Goal: Transaction & Acquisition: Purchase product/service

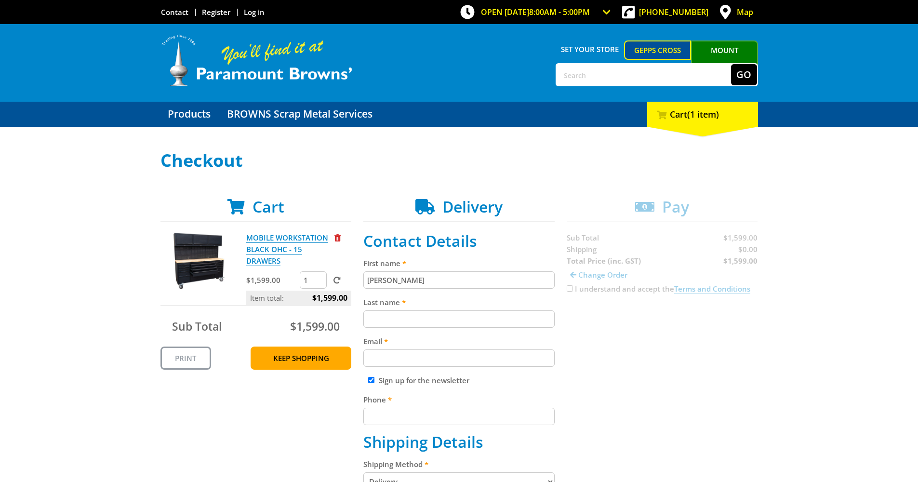
type input "[PERSON_NAME]"
type input "[EMAIL_ADDRESS][DOMAIN_NAME]"
click at [372, 381] on input "Sign up for the newsletter" at bounding box center [371, 380] width 6 height 6
checkbox input "false"
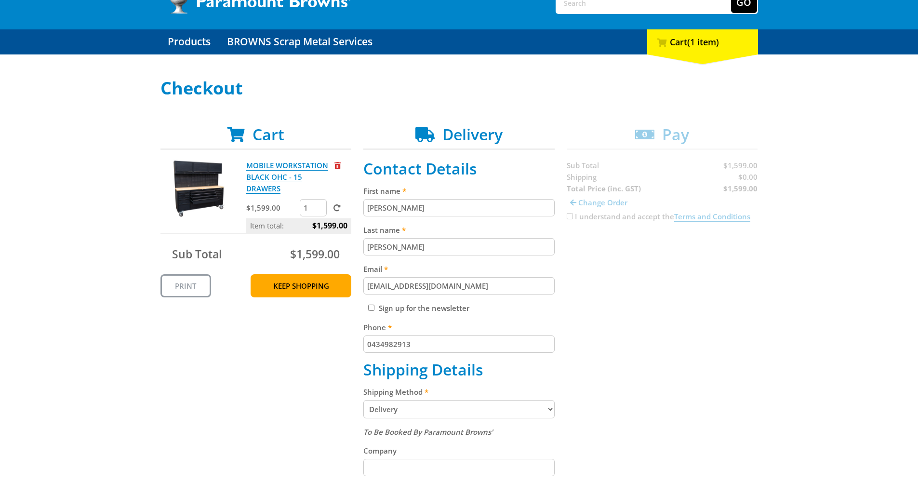
scroll to position [120, 0]
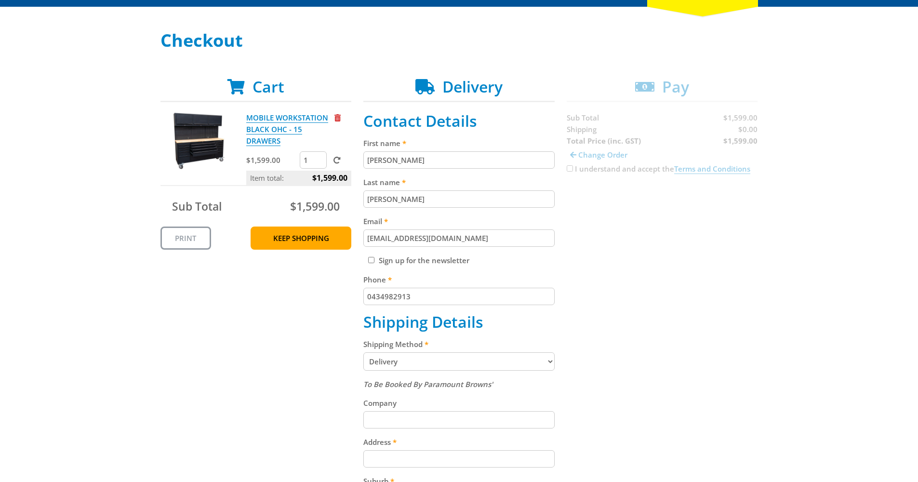
type input "0434982913"
type input "Adelaide Expert Plumbing"
type input "[STREET_ADDRESS]"
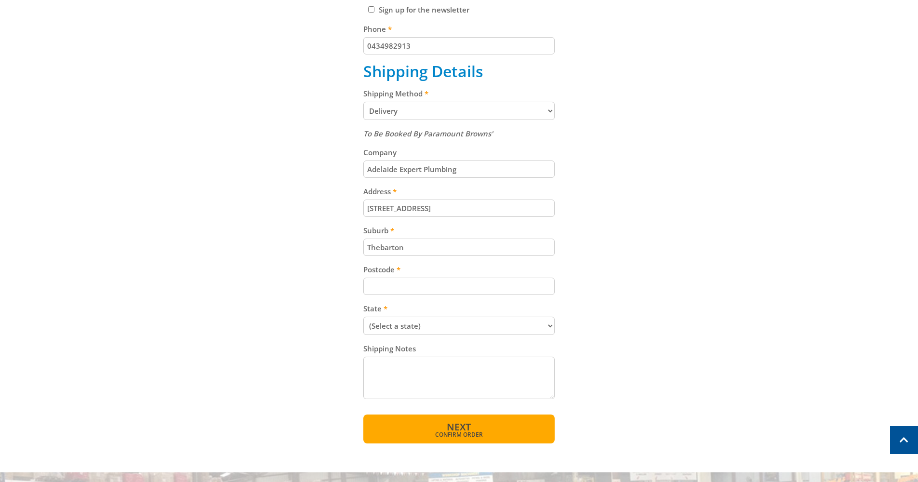
type input "Thebarton"
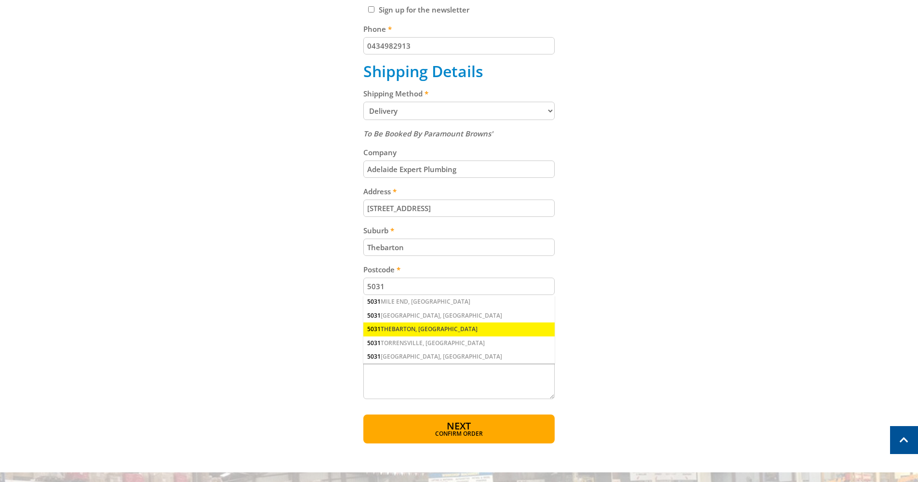
type input "5031"
click at [412, 322] on div "5031 THEBARTON, [GEOGRAPHIC_DATA]" at bounding box center [458, 328] width 191 height 13
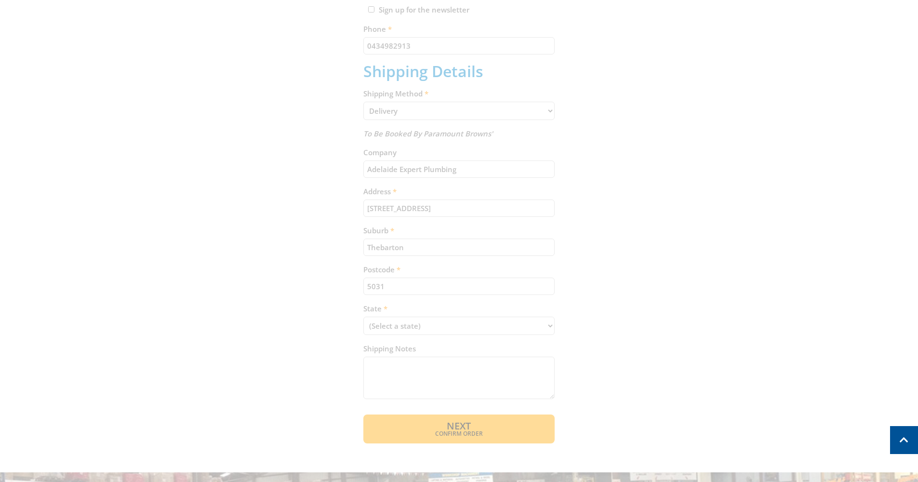
click at [414, 319] on div "Cart MOBILE WORKSTATION BLACK OHC - 15 DRAWERS $1,599.00 1 Item total: $1,599.0…" at bounding box center [458, 135] width 597 height 616
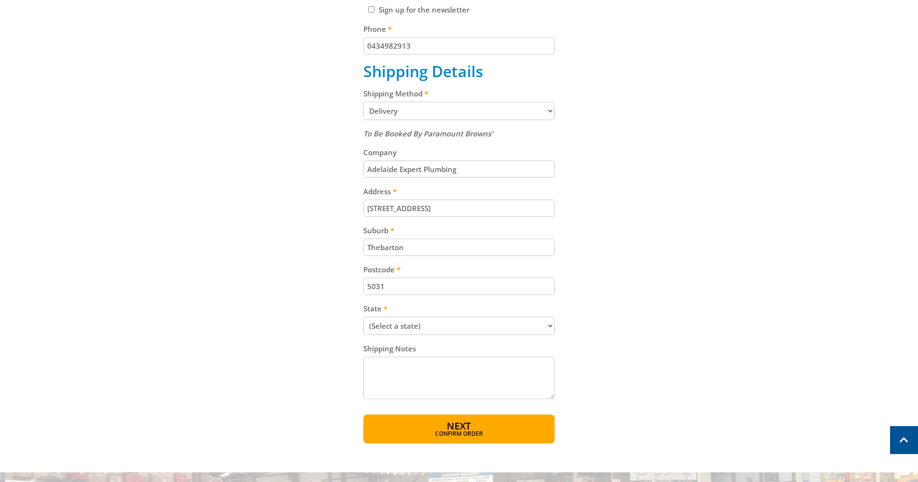
select select "SA"
click at [382, 356] on textarea "Shipping Notes" at bounding box center [458, 377] width 191 height 42
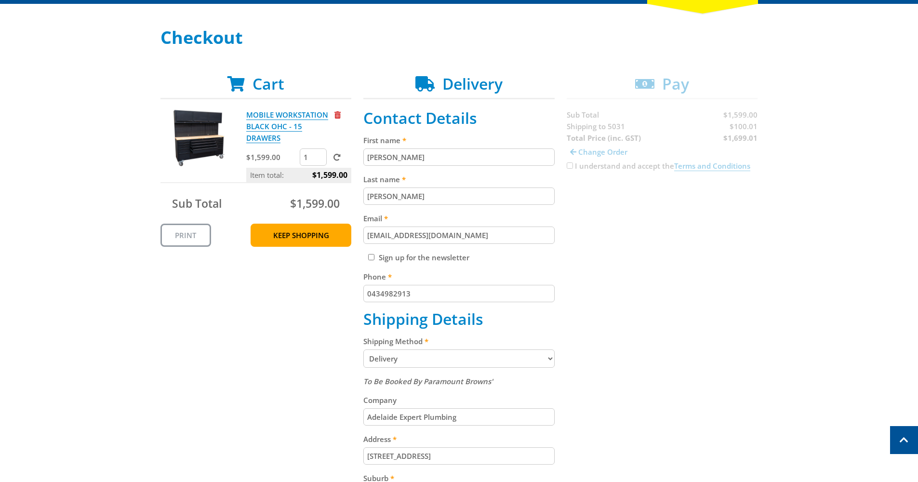
scroll to position [25, 0]
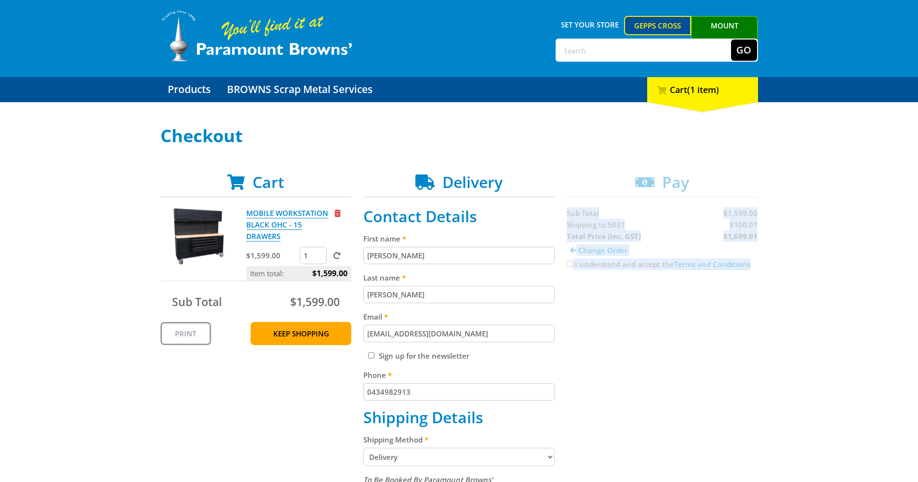
drag, startPoint x: 783, startPoint y: 226, endPoint x: 735, endPoint y: 219, distance: 48.2
click at [738, 219] on div "Select your Delivery Method Personal Pick up Available [DATE] Courier Pick up A…" at bounding box center [459, 457] width 918 height 663
click at [740, 228] on div "Cart MOBILE WORKSTATION BLACK OHC - 15 DRAWERS $1,599.00 1 Item total: $1,599.0…" at bounding box center [458, 481] width 597 height 616
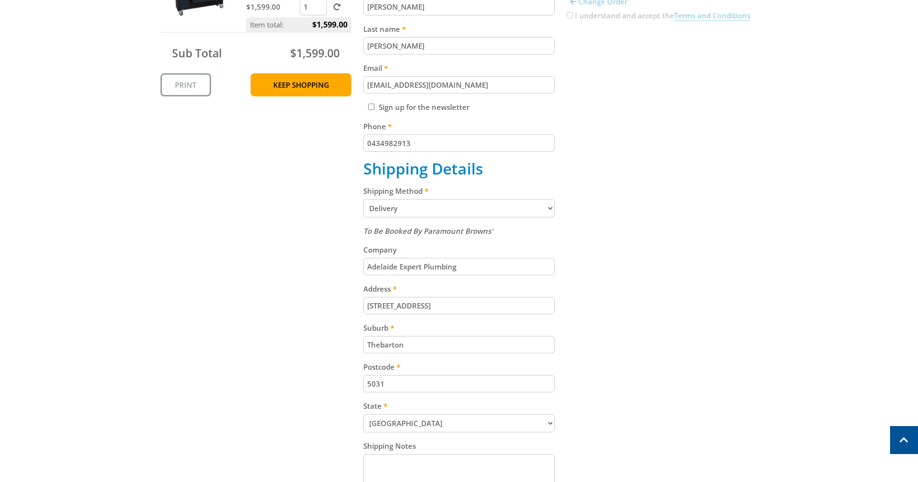
scroll to position [461, 0]
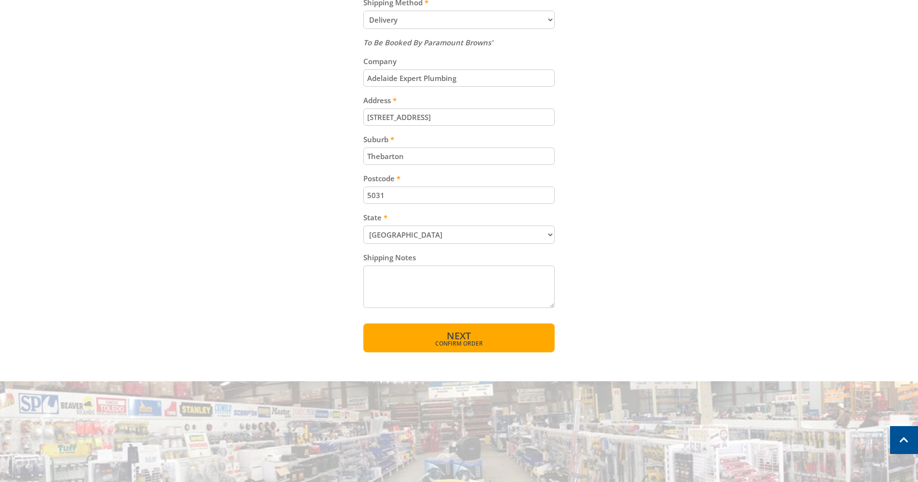
click at [469, 341] on span "Confirm order" at bounding box center [459, 344] width 150 height 6
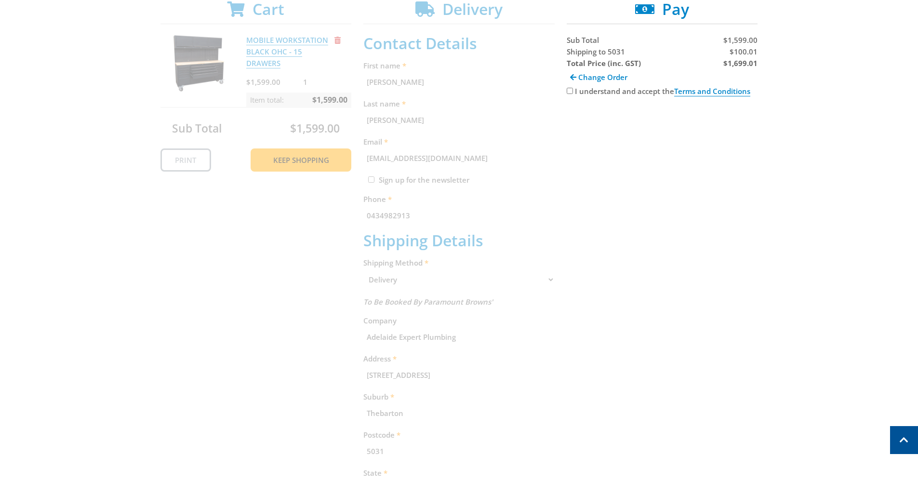
scroll to position [0, 0]
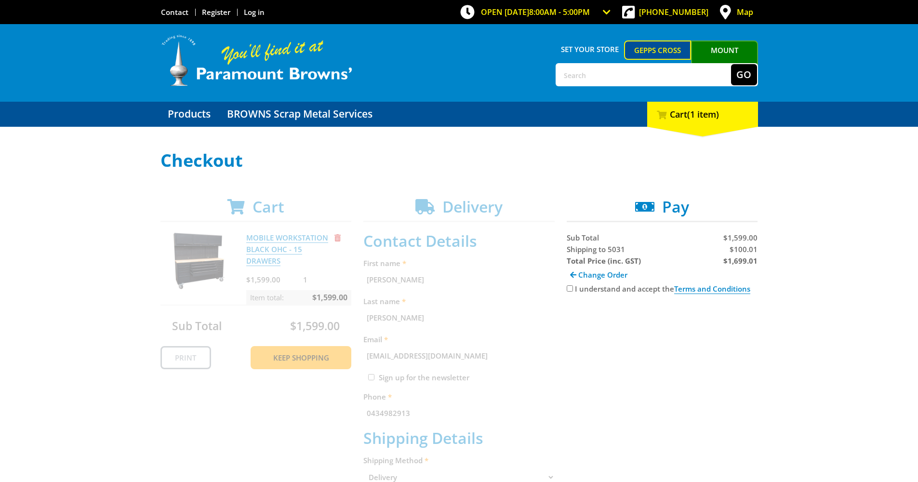
click at [573, 289] on div "I understand and accept the Terms and Conditions" at bounding box center [661, 289] width 191 height 12
click at [567, 289] on input "I understand and accept the Terms and Conditions" at bounding box center [569, 288] width 6 height 6
checkbox input "true"
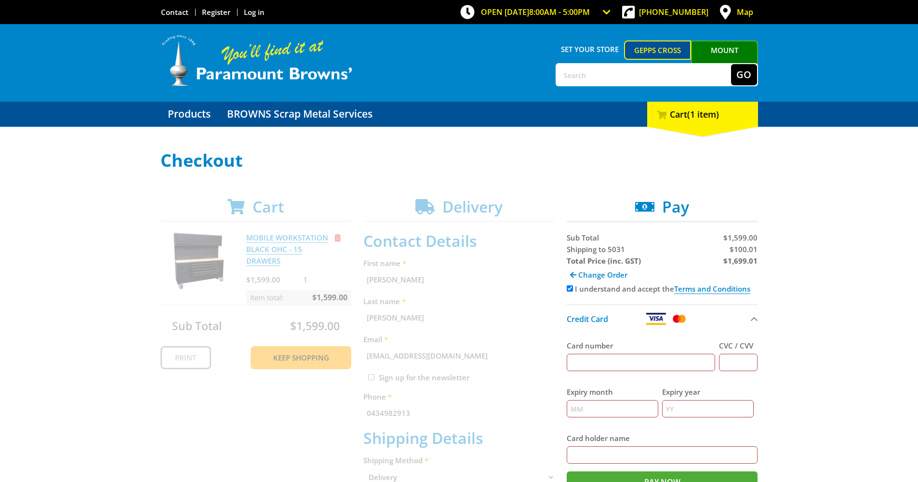
drag, startPoint x: 615, startPoint y: 371, endPoint x: 611, endPoint y: 364, distance: 7.8
click at [611, 364] on div "Card number" at bounding box center [640, 355] width 149 height 46
drag, startPoint x: 601, startPoint y: 355, endPoint x: 566, endPoint y: 355, distance: 34.7
click at [600, 354] on input "Card number" at bounding box center [640, 362] width 149 height 17
type input "[CREDIT_CARD_NUMBER]"
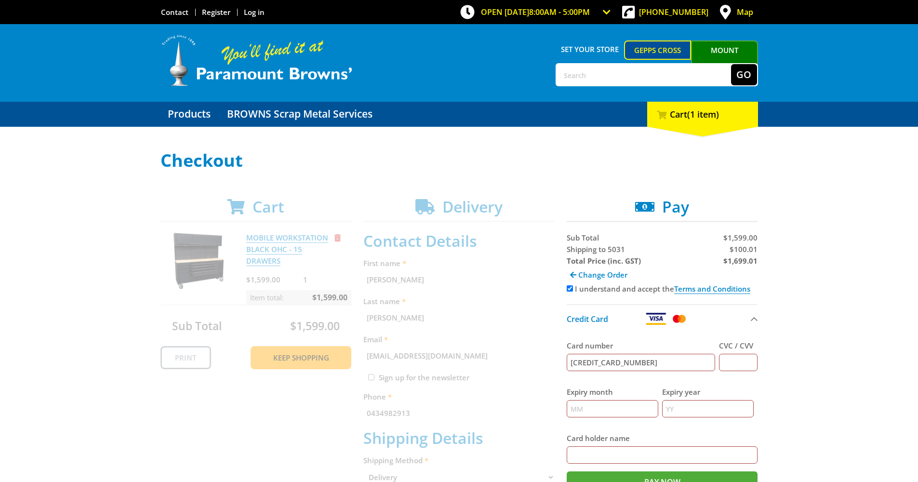
type input "0406"
type input "01"
type input "30"
type input "ADL EXPERT PLUMBING"
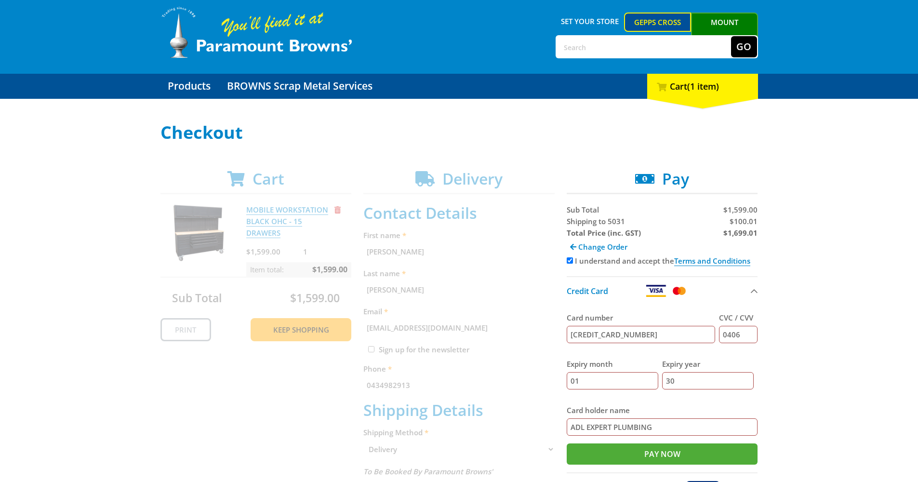
scroll to position [127, 0]
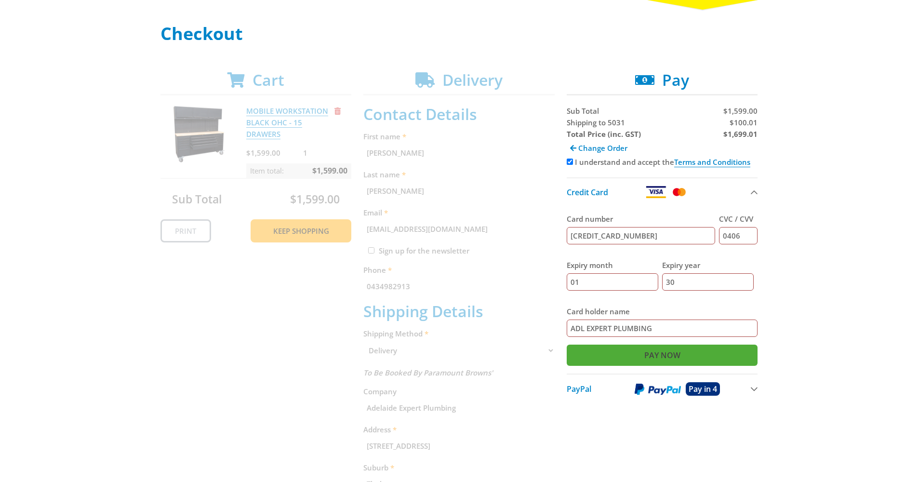
click at [665, 353] on input "Pay Now" at bounding box center [661, 354] width 191 height 21
type input "Paying..."
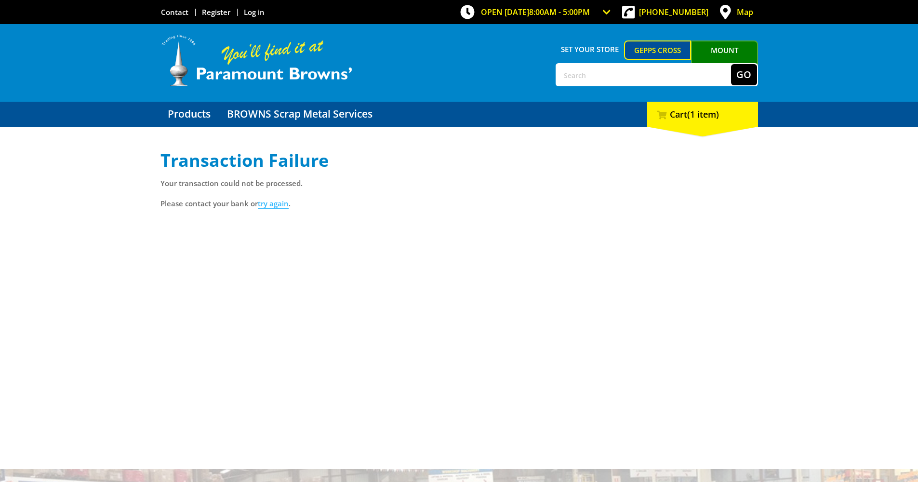
click at [270, 204] on link "try again" at bounding box center [273, 203] width 31 height 10
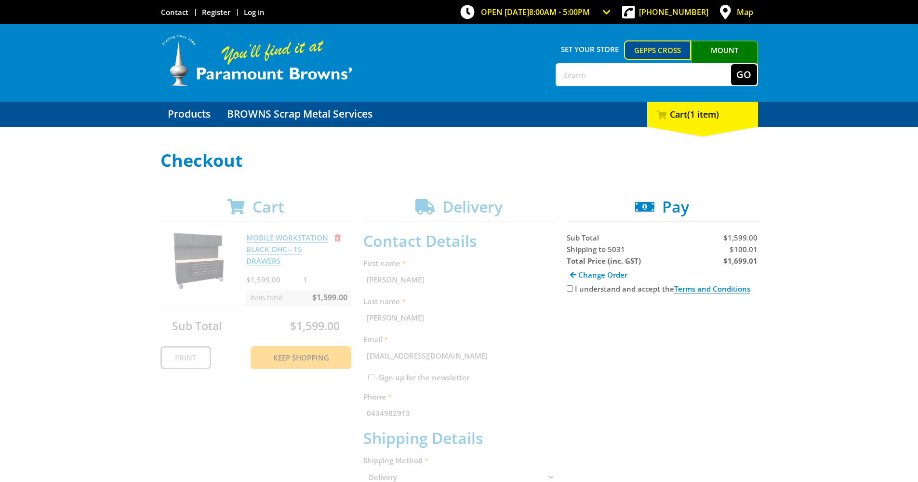
click at [569, 289] on input "I understand and accept the Terms and Conditions" at bounding box center [569, 288] width 6 height 6
checkbox input "true"
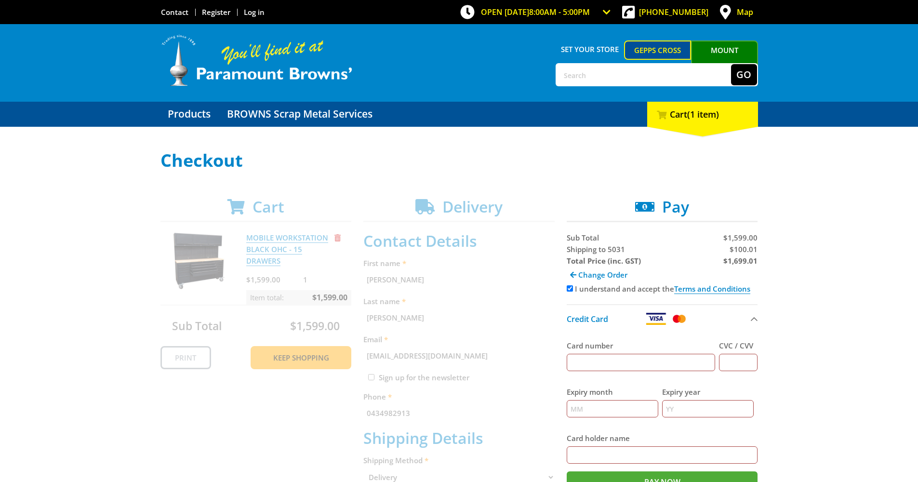
click at [610, 357] on input "Card number" at bounding box center [640, 362] width 149 height 17
type input "4065871316221710"
type input "683"
type input "01"
type input "28"
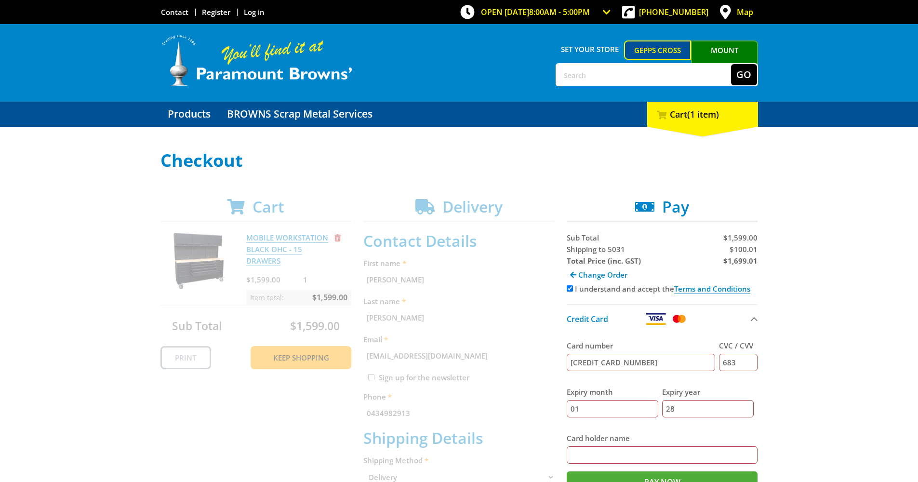
type input "Michael Heinrich"
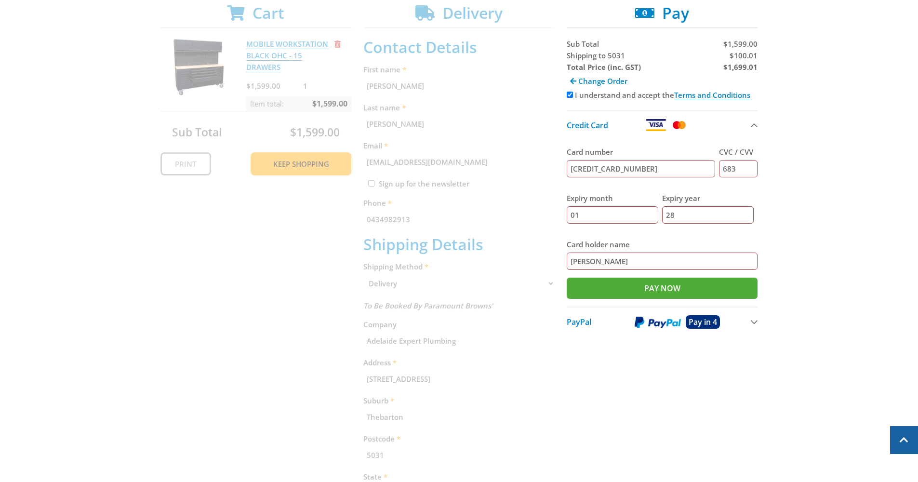
scroll to position [112, 0]
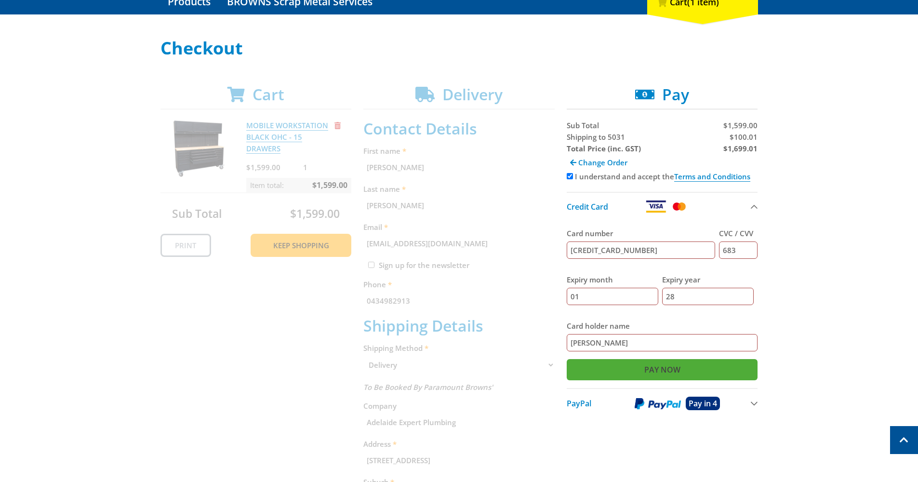
click at [636, 369] on input "Pay Now" at bounding box center [661, 369] width 191 height 21
type input "Paying..."
